Goal: Go to known website: Access a specific website the user already knows

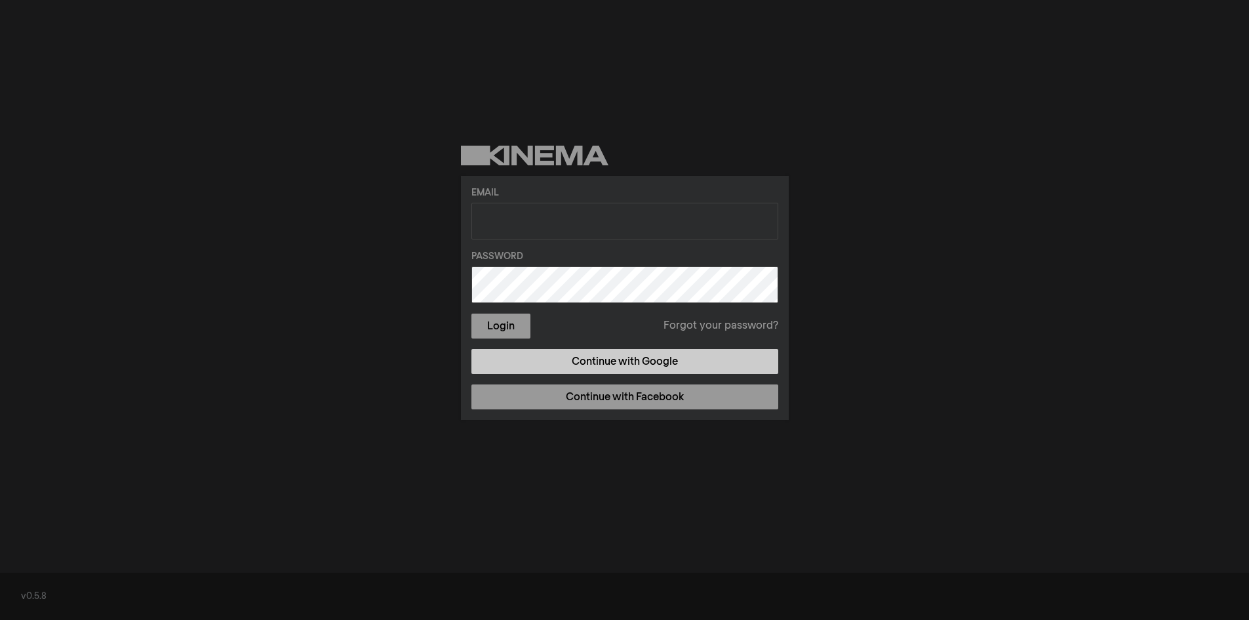
click at [620, 366] on link "Continue with Google" at bounding box center [624, 361] width 307 height 25
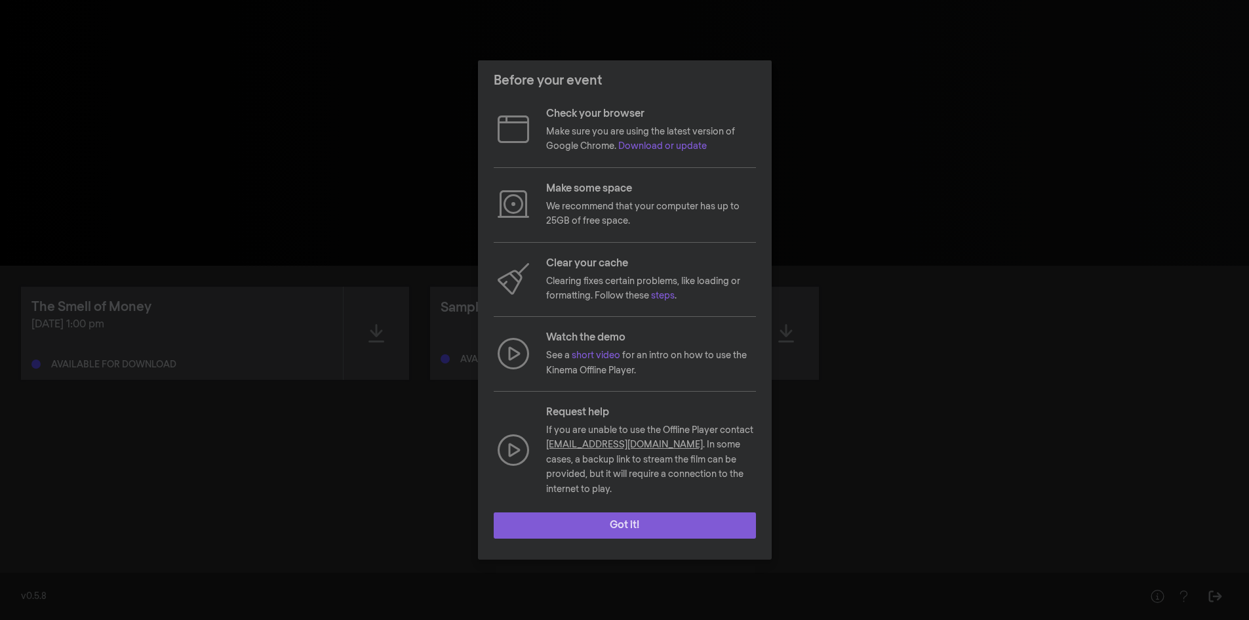
click at [616, 518] on button "Got it!" at bounding box center [625, 525] width 262 height 26
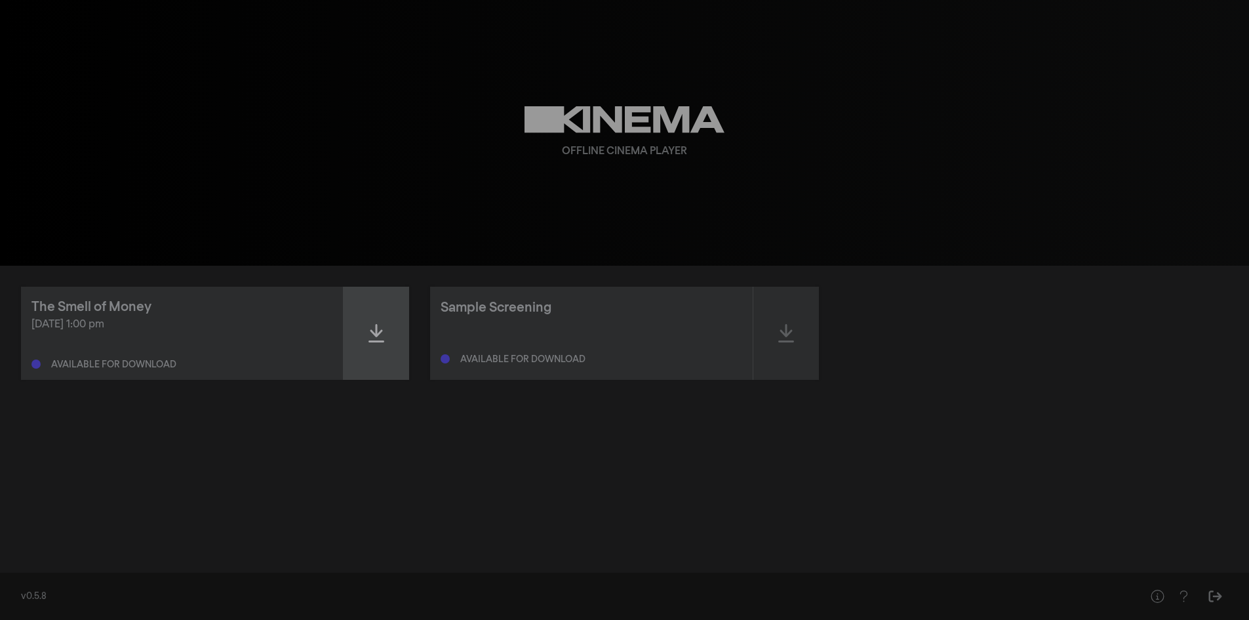
click at [363, 328] on div at bounding box center [377, 333] width 66 height 93
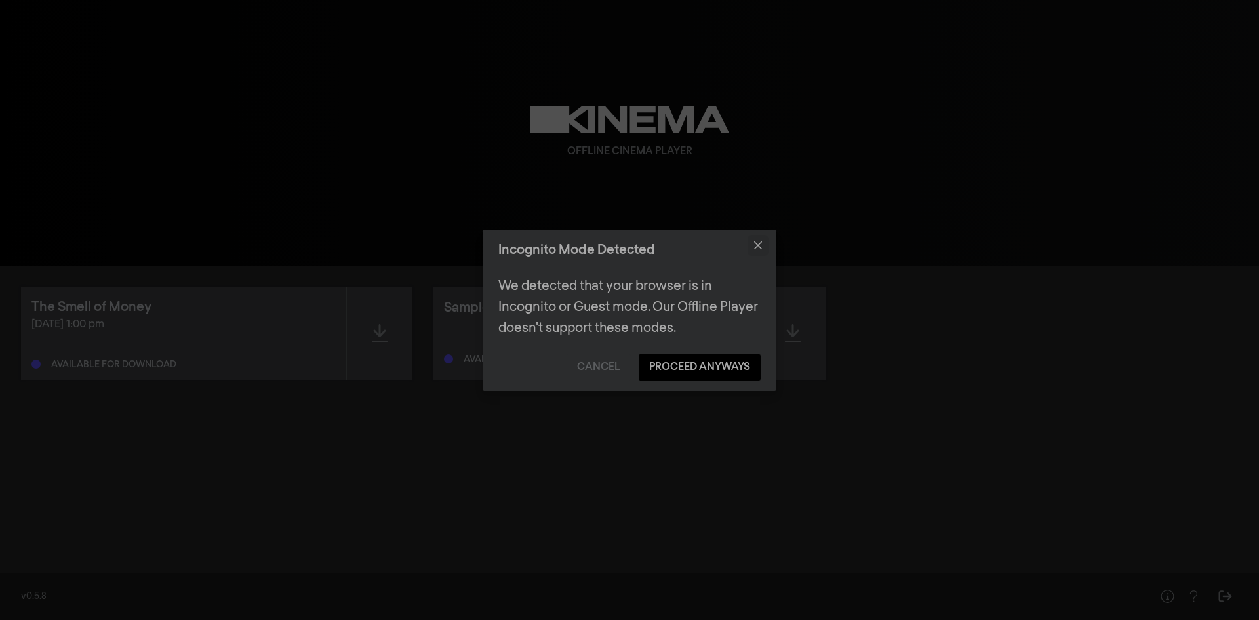
click at [759, 248] on icon "Close" at bounding box center [758, 245] width 8 height 8
